Goal: Task Accomplishment & Management: Use online tool/utility

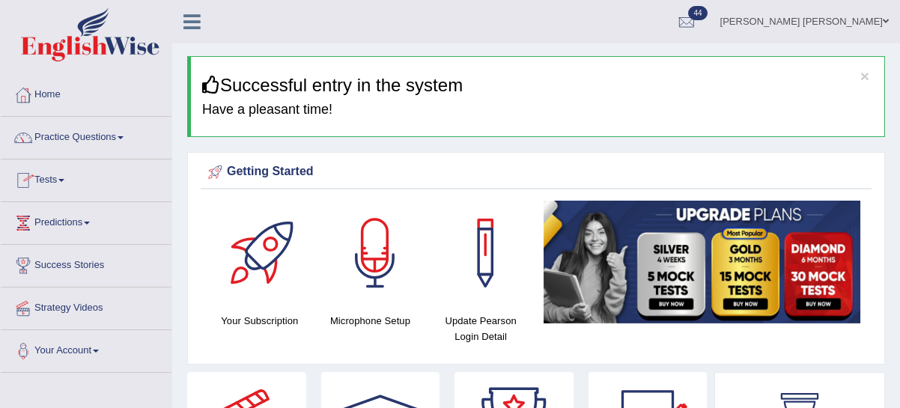
click at [62, 181] on link "Tests" at bounding box center [86, 177] width 171 height 37
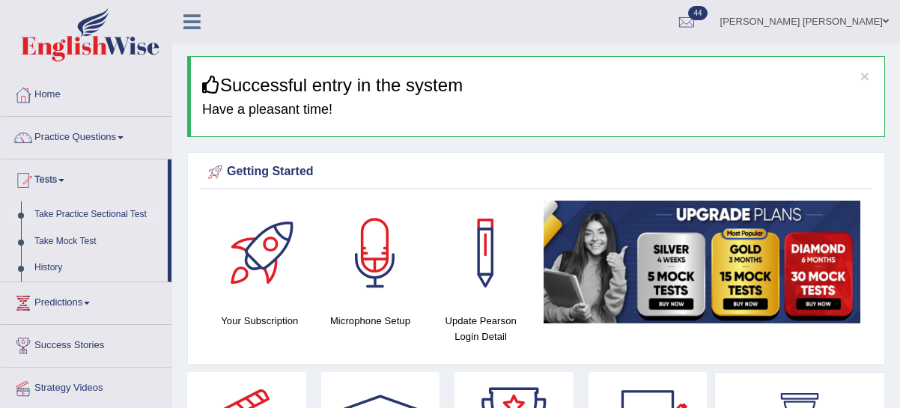
scroll to position [3, 0]
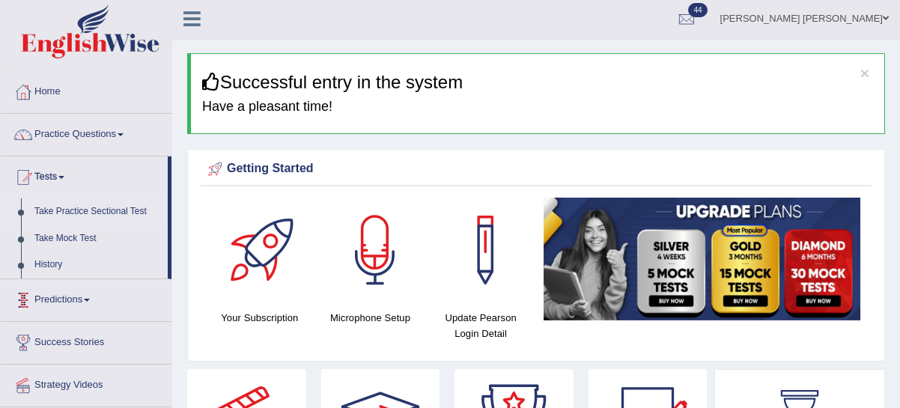
click at [55, 210] on link "Take Practice Sectional Test" at bounding box center [98, 211] width 140 height 27
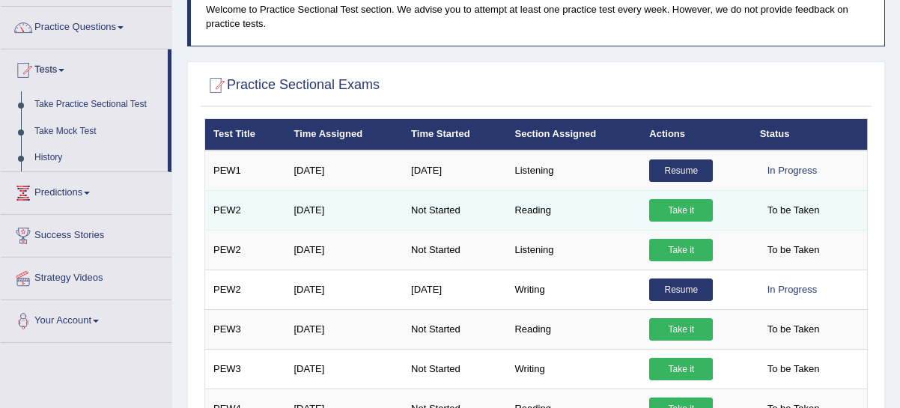
scroll to position [111, 0]
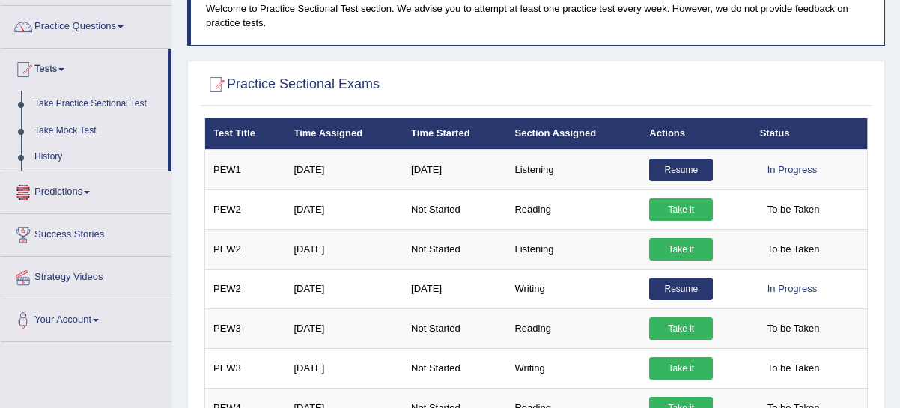
click at [84, 128] on link "Take Mock Test" at bounding box center [98, 130] width 140 height 27
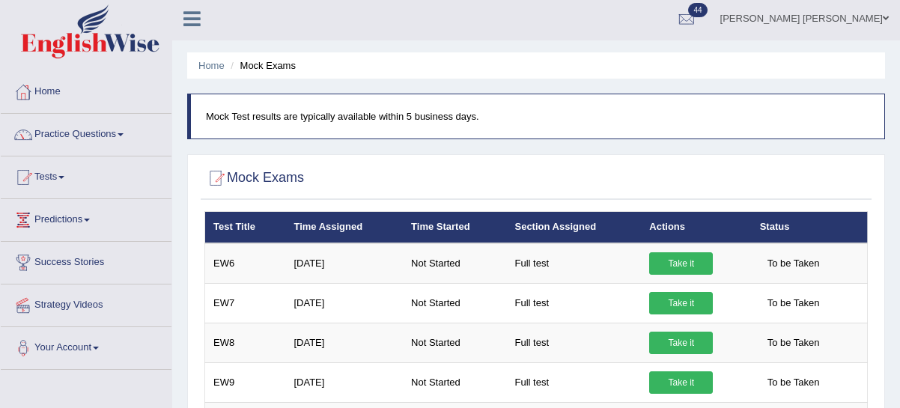
click at [61, 177] on link "Tests" at bounding box center [86, 174] width 171 height 37
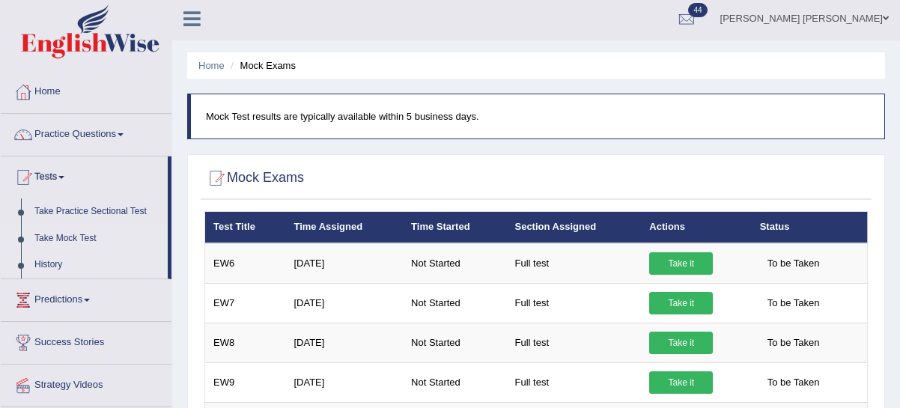
click at [54, 263] on link "History" at bounding box center [98, 264] width 140 height 27
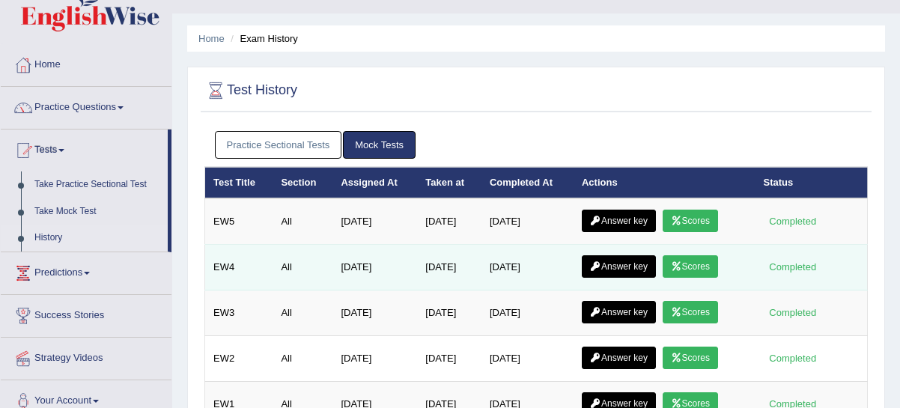
scroll to position [37, 0]
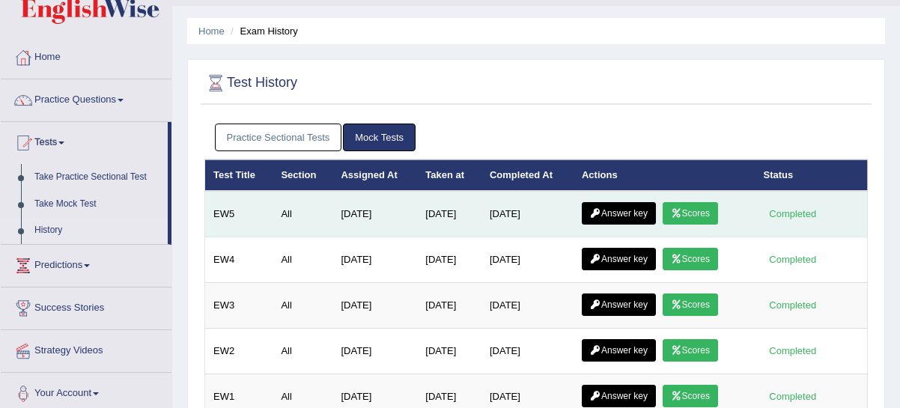
click at [694, 210] on link "Scores" at bounding box center [689, 213] width 55 height 22
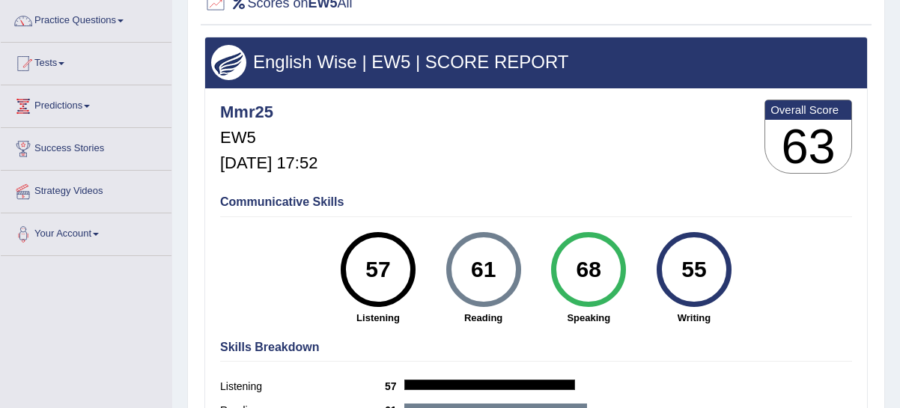
scroll to position [117, 0]
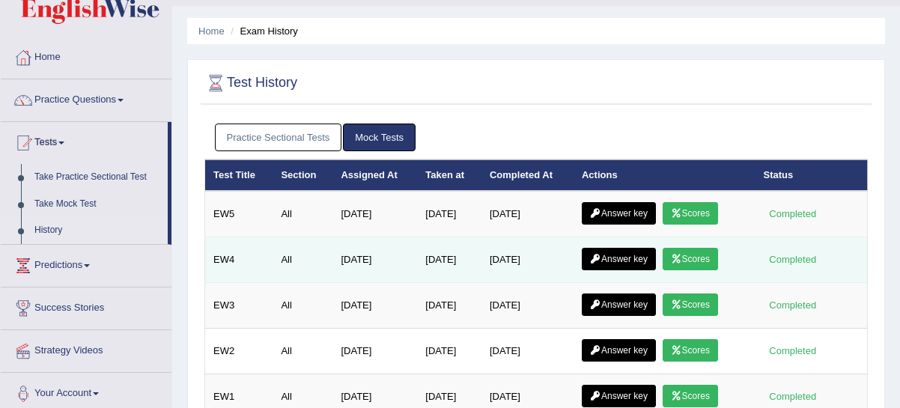
click at [682, 259] on icon at bounding box center [676, 258] width 11 height 9
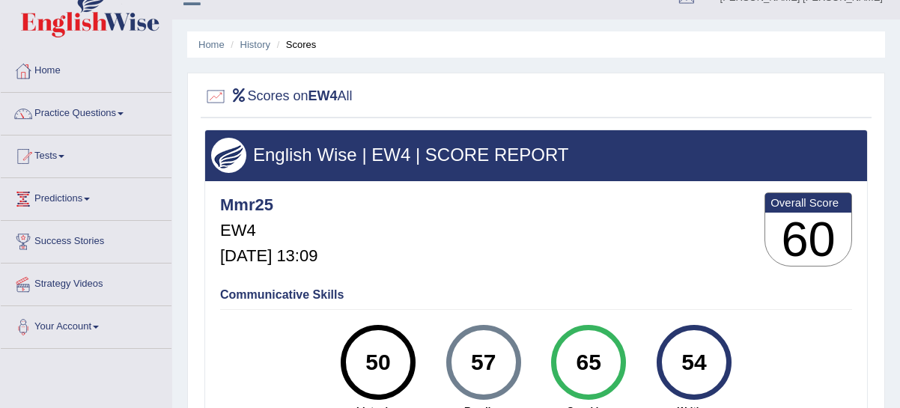
scroll to position [13, 0]
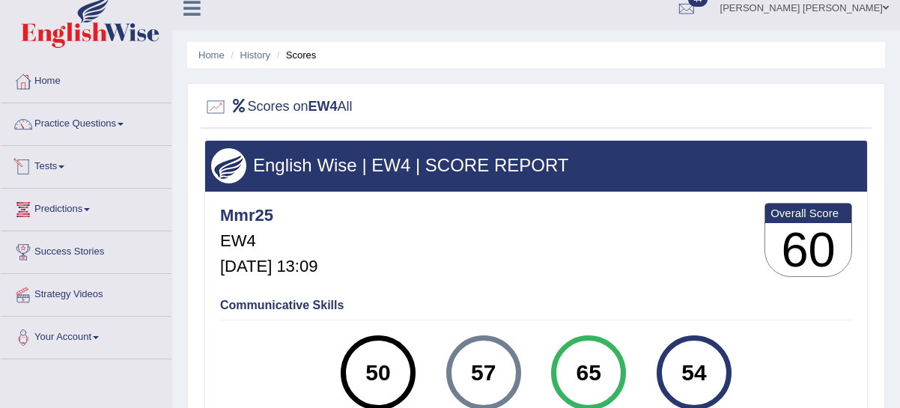
click at [45, 165] on link "Tests" at bounding box center [86, 164] width 171 height 37
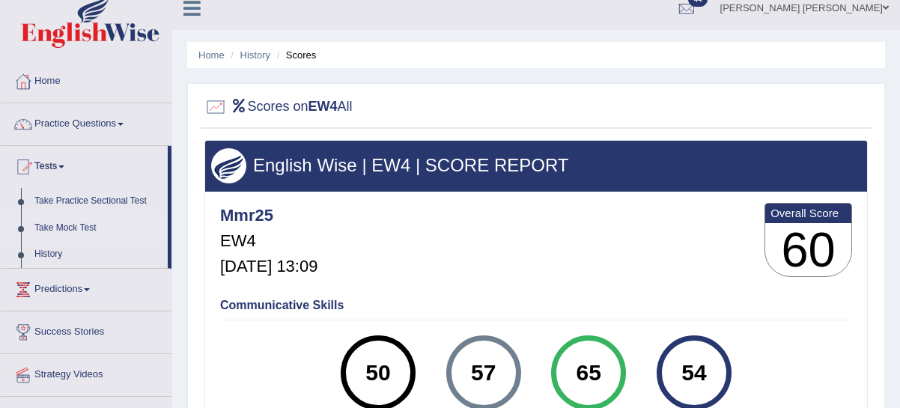
click at [50, 228] on link "Take Mock Test" at bounding box center [98, 228] width 140 height 27
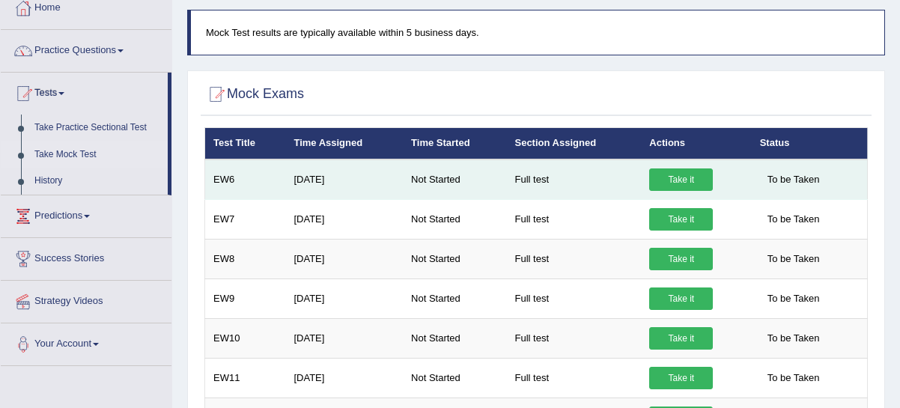
scroll to position [87, 0]
click at [669, 185] on link "Take it" at bounding box center [681, 179] width 64 height 22
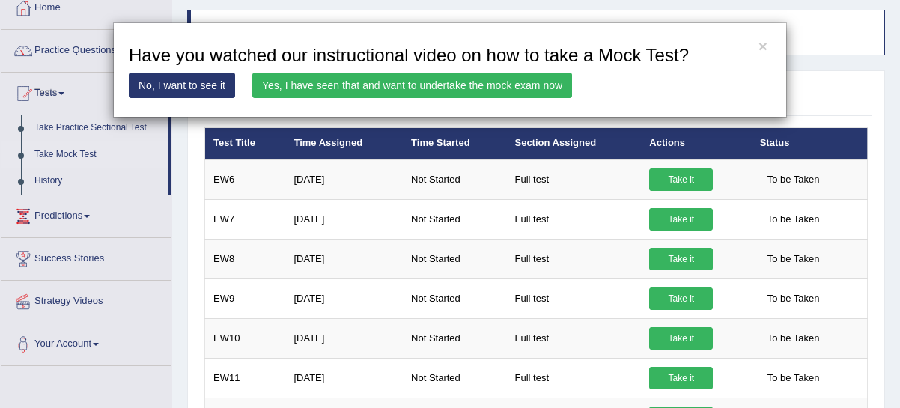
click at [361, 83] on link "Yes, I have seen that and want to undertake the mock exam now" at bounding box center [412, 85] width 320 height 25
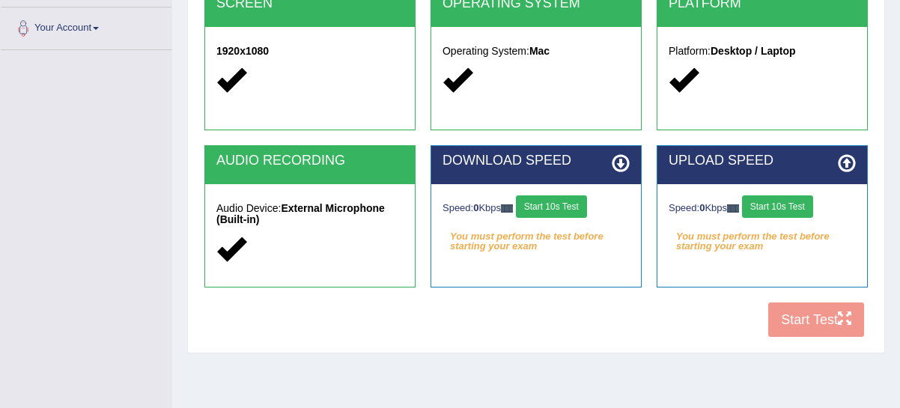
scroll to position [320, 0]
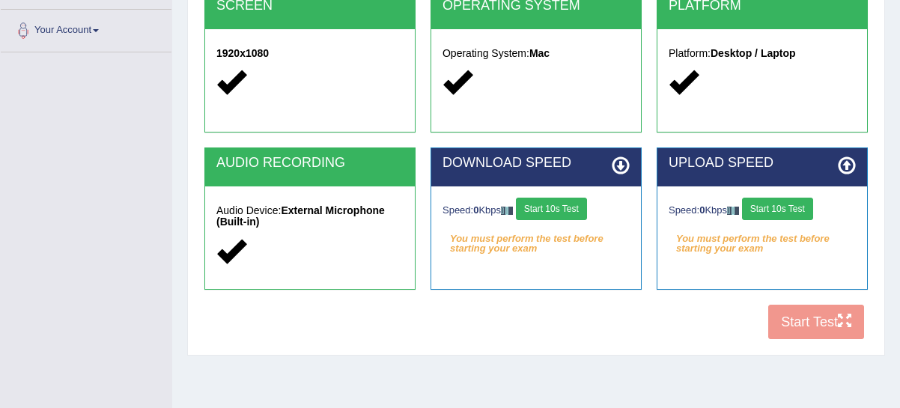
click at [561, 208] on button "Start 10s Test" at bounding box center [551, 209] width 71 height 22
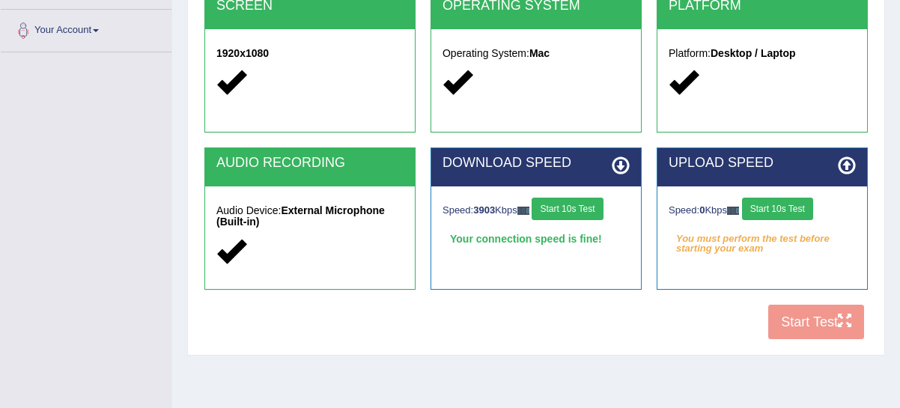
click at [766, 214] on button "Start 10s Test" at bounding box center [777, 209] width 71 height 22
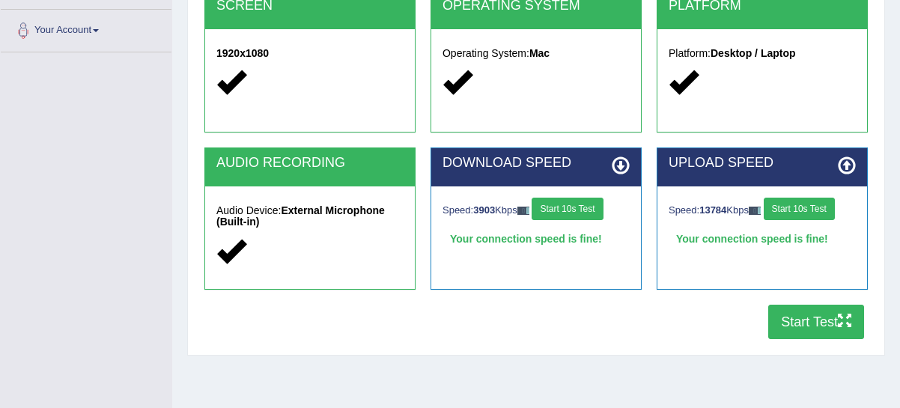
click at [796, 320] on button "Start Test" at bounding box center [816, 322] width 96 height 34
